Goal: Find specific page/section: Find specific page/section

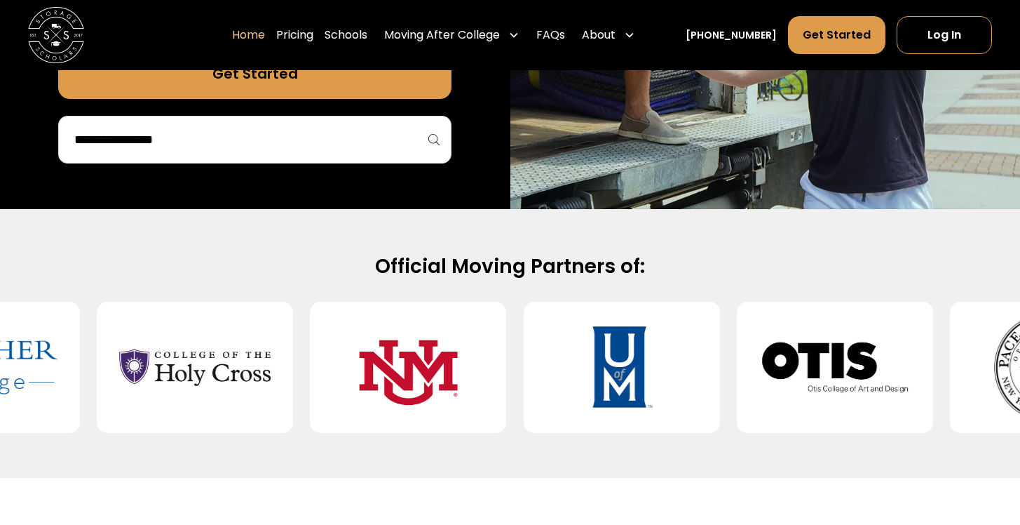
scroll to position [430, 0]
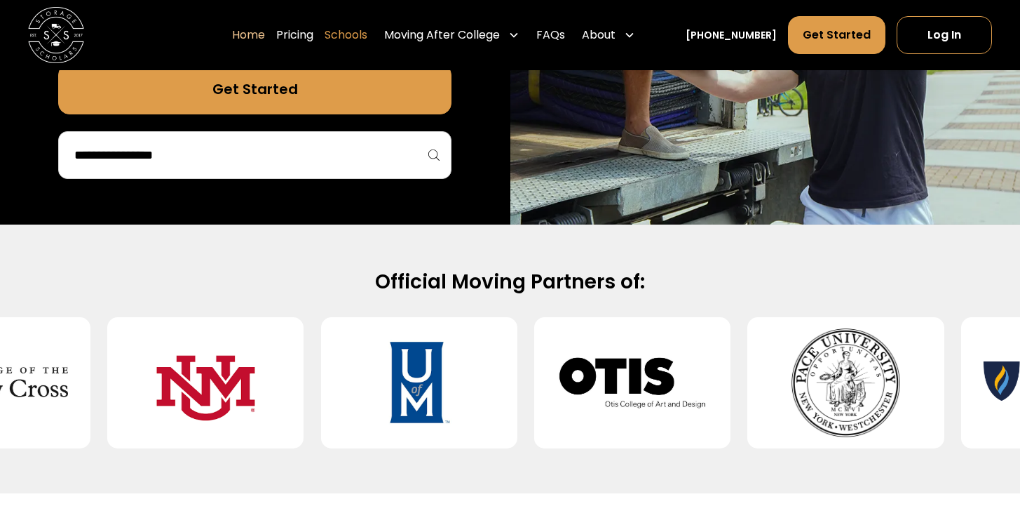
click at [367, 32] on link "Schools" at bounding box center [346, 34] width 43 height 39
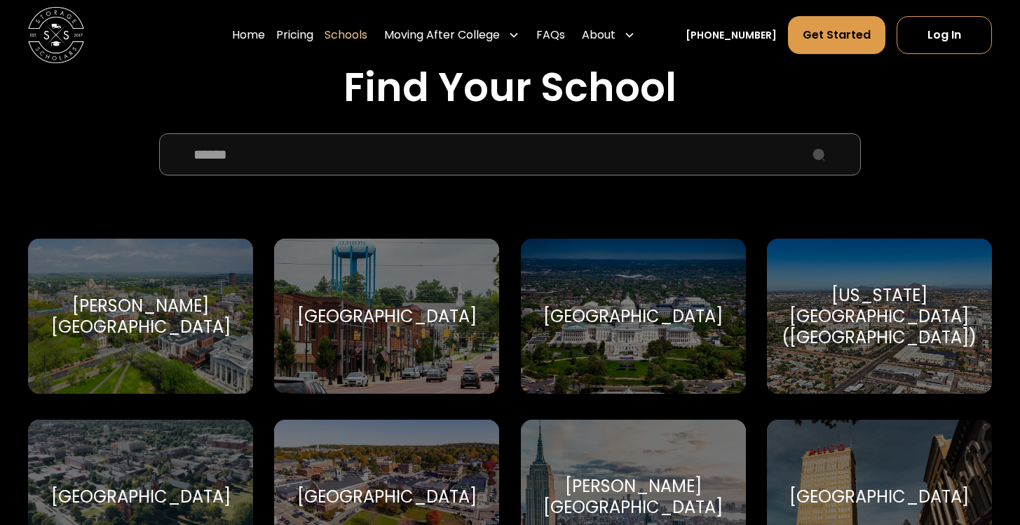
scroll to position [474, 0]
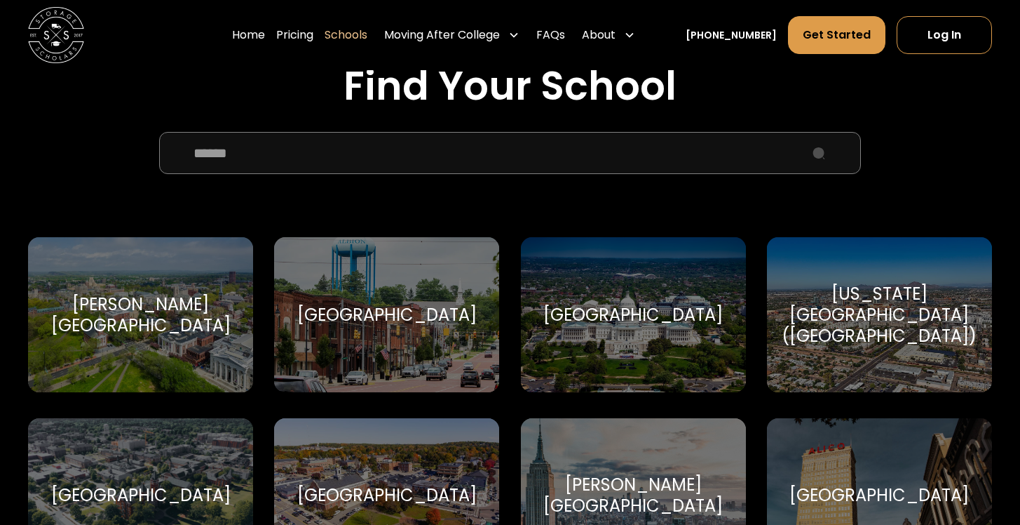
click at [372, 149] on input "School Select Form" at bounding box center [510, 153] width 702 height 42
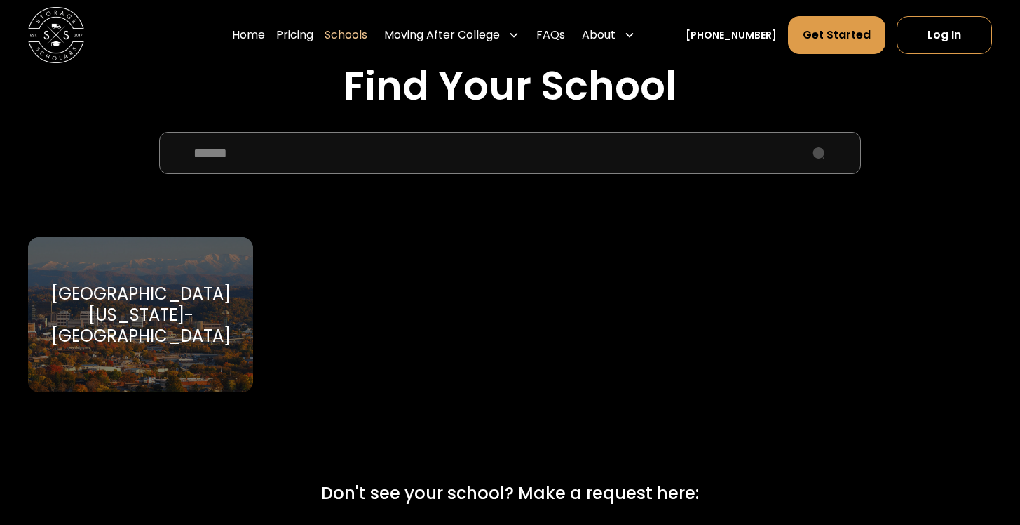
type input "******"
click at [198, 308] on div "[GEOGRAPHIC_DATA][US_STATE]-[GEOGRAPHIC_DATA]" at bounding box center [140, 314] width 191 height 63
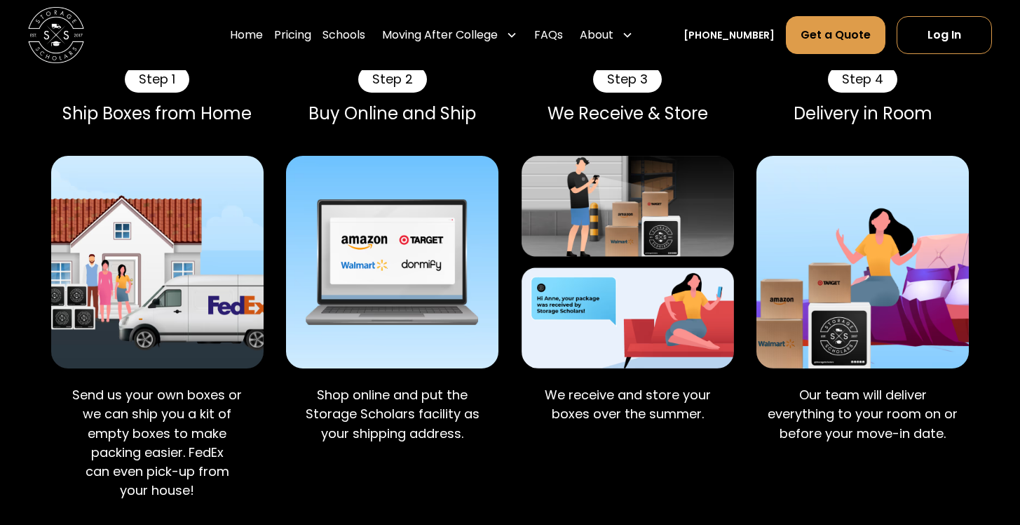
scroll to position [1255, 0]
